Goal: Task Accomplishment & Management: Manage account settings

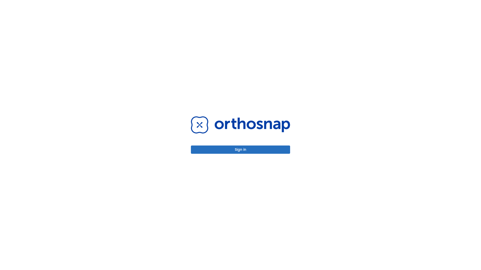
click at [240, 150] on button "Sign in" at bounding box center [240, 150] width 99 height 8
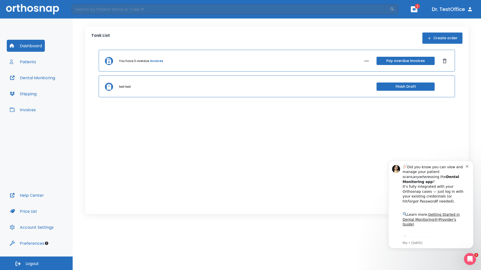
click at [36, 264] on span "Logout" at bounding box center [32, 264] width 13 height 6
